Goal: Task Accomplishment & Management: Manage account settings

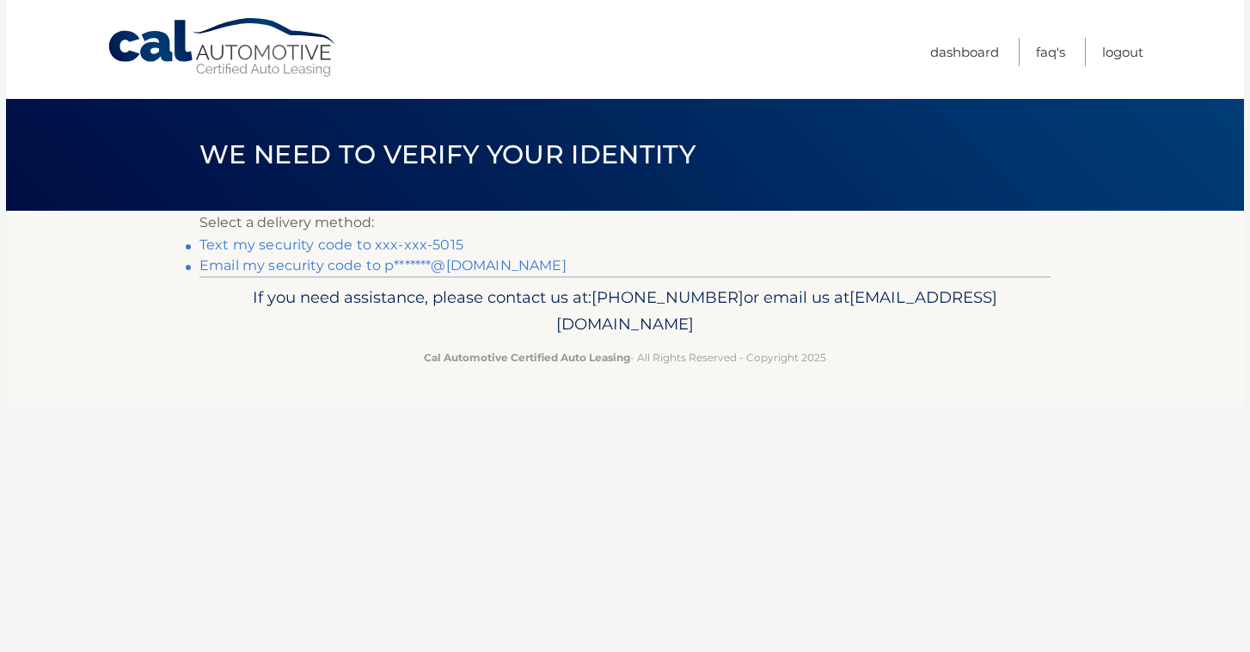
click at [436, 241] on link "Text my security code to xxx-xxx-5015" at bounding box center [331, 244] width 264 height 16
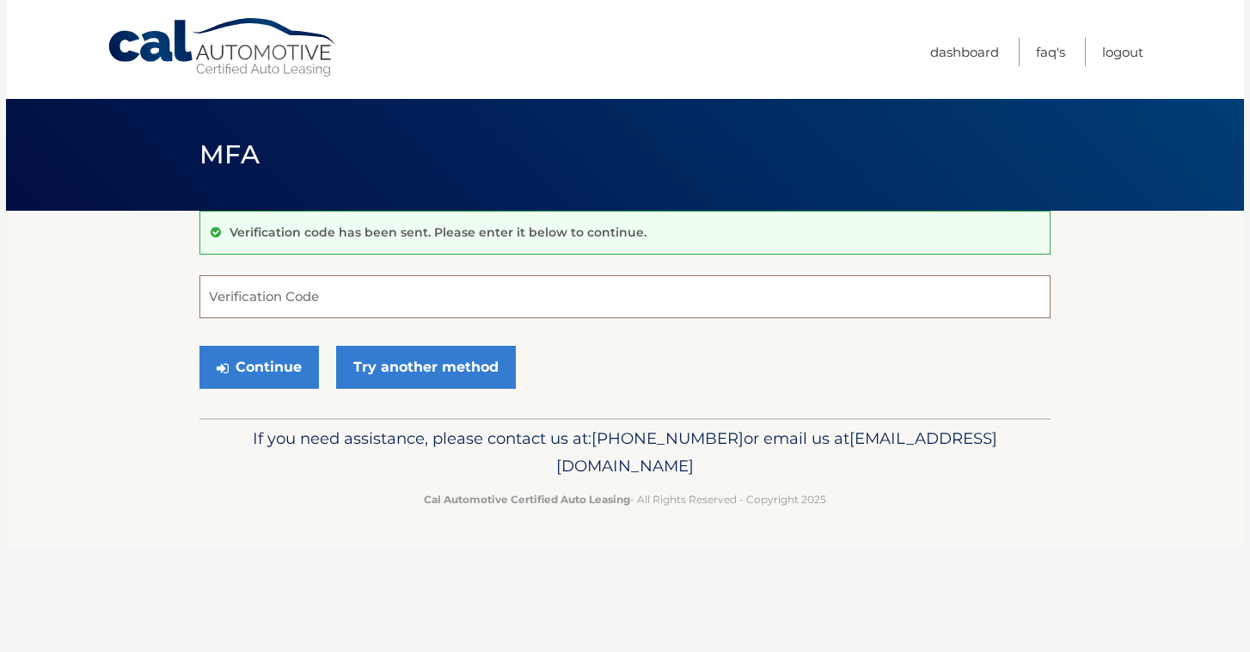
click at [312, 286] on input "Verification Code" at bounding box center [624, 296] width 851 height 43
type input "084786"
click at [267, 379] on button "Continue" at bounding box center [258, 367] width 119 height 43
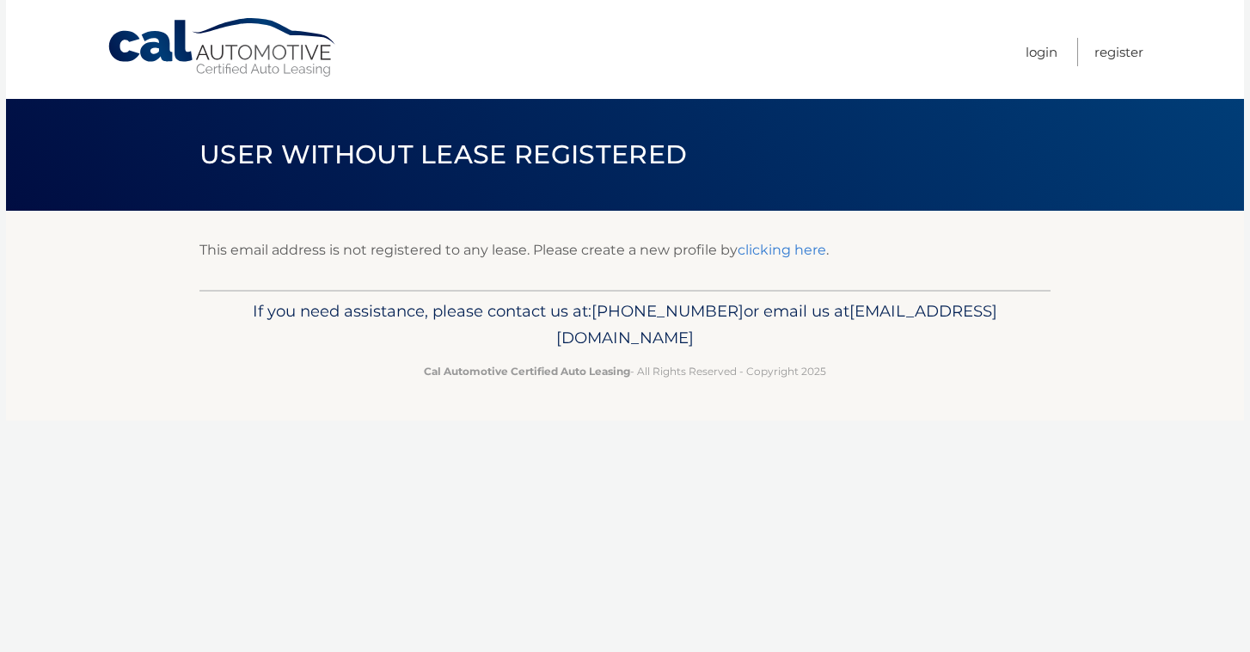
click at [792, 256] on link "clicking here" at bounding box center [781, 250] width 89 height 16
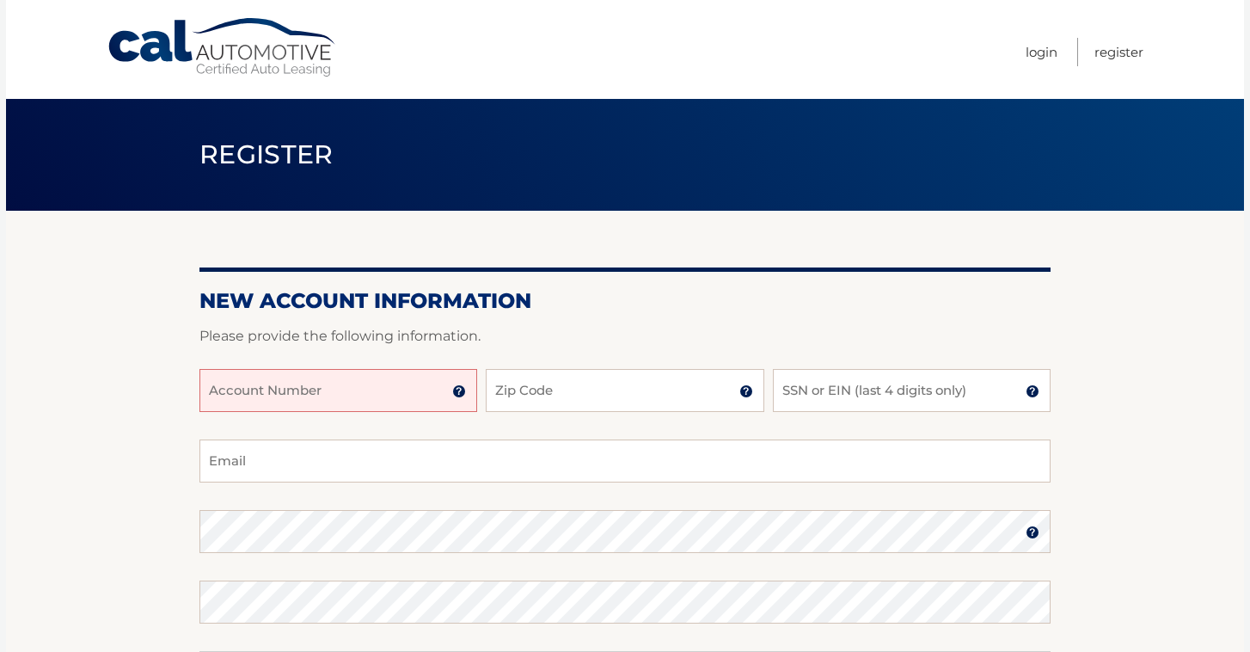
click at [167, 45] on link "Cal Automotive" at bounding box center [223, 47] width 232 height 61
